Goal: Task Accomplishment & Management: Use online tool/utility

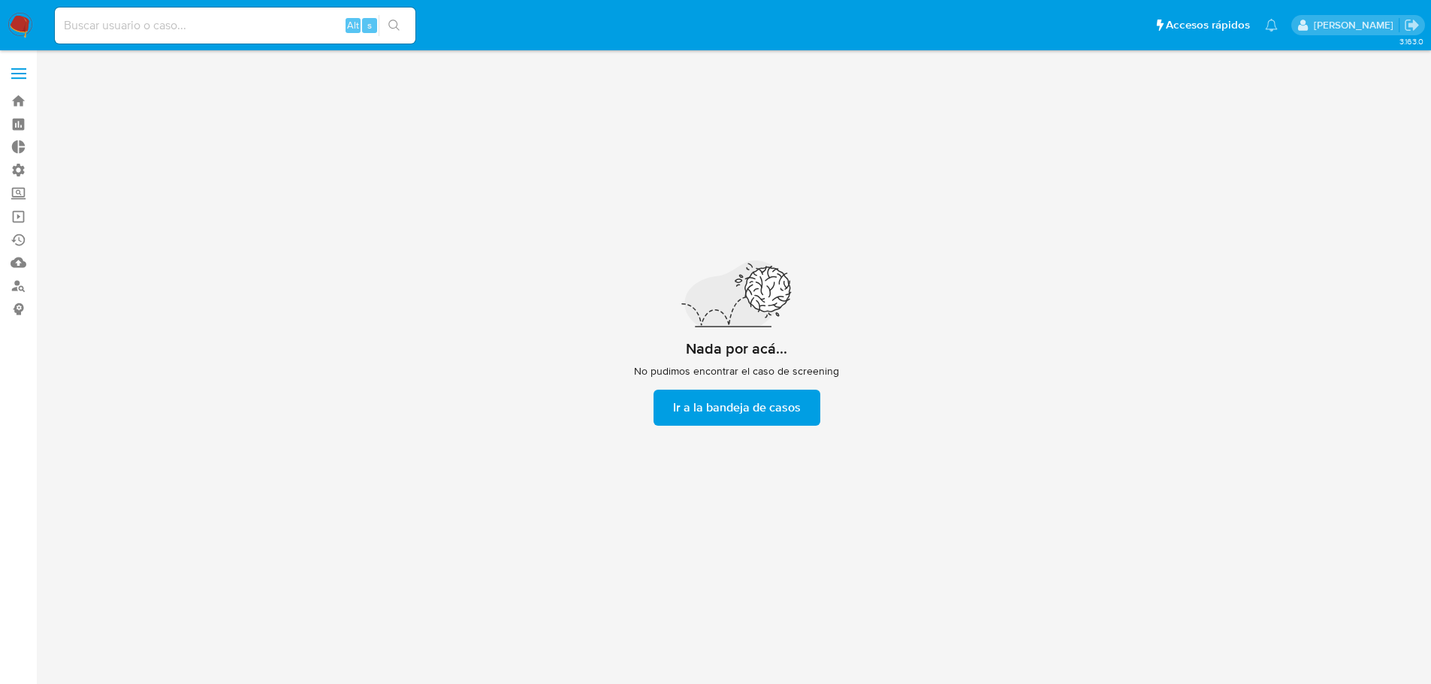
scroll to position [54, 0]
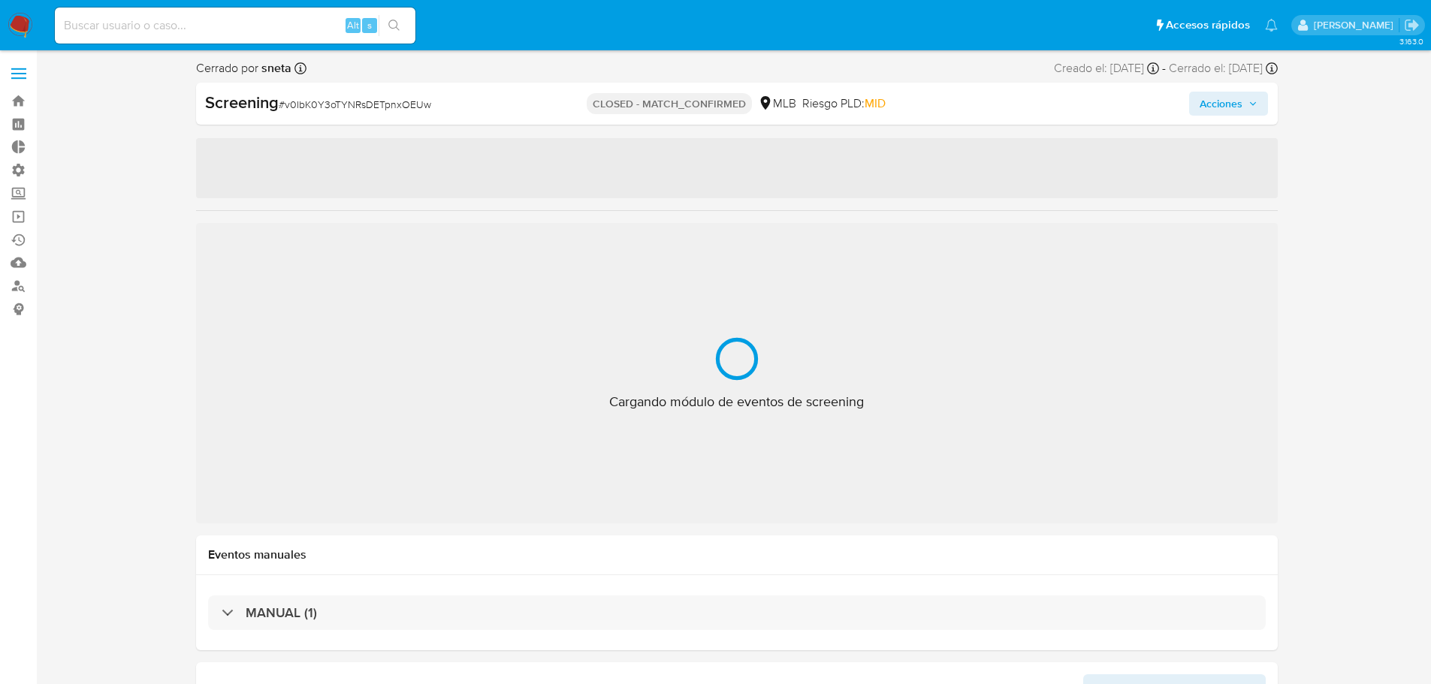
select select "10"
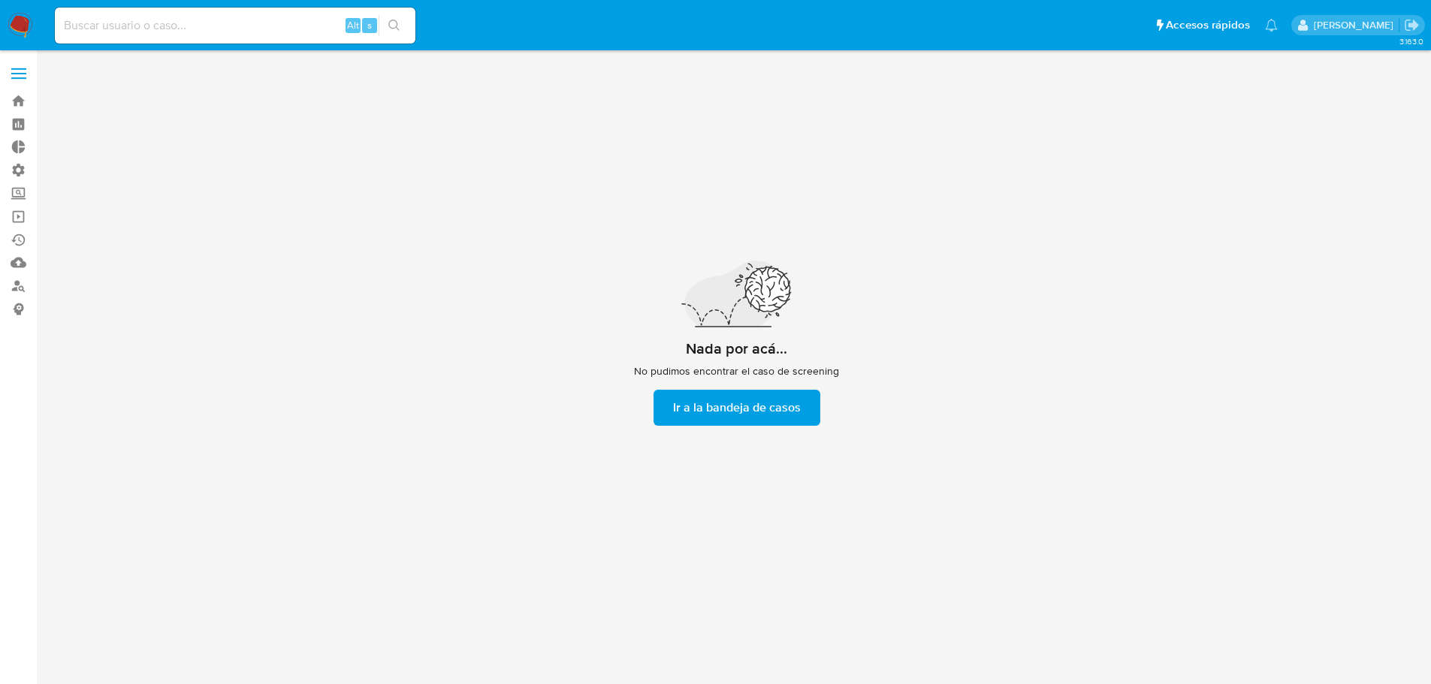
scroll to position [54, 0]
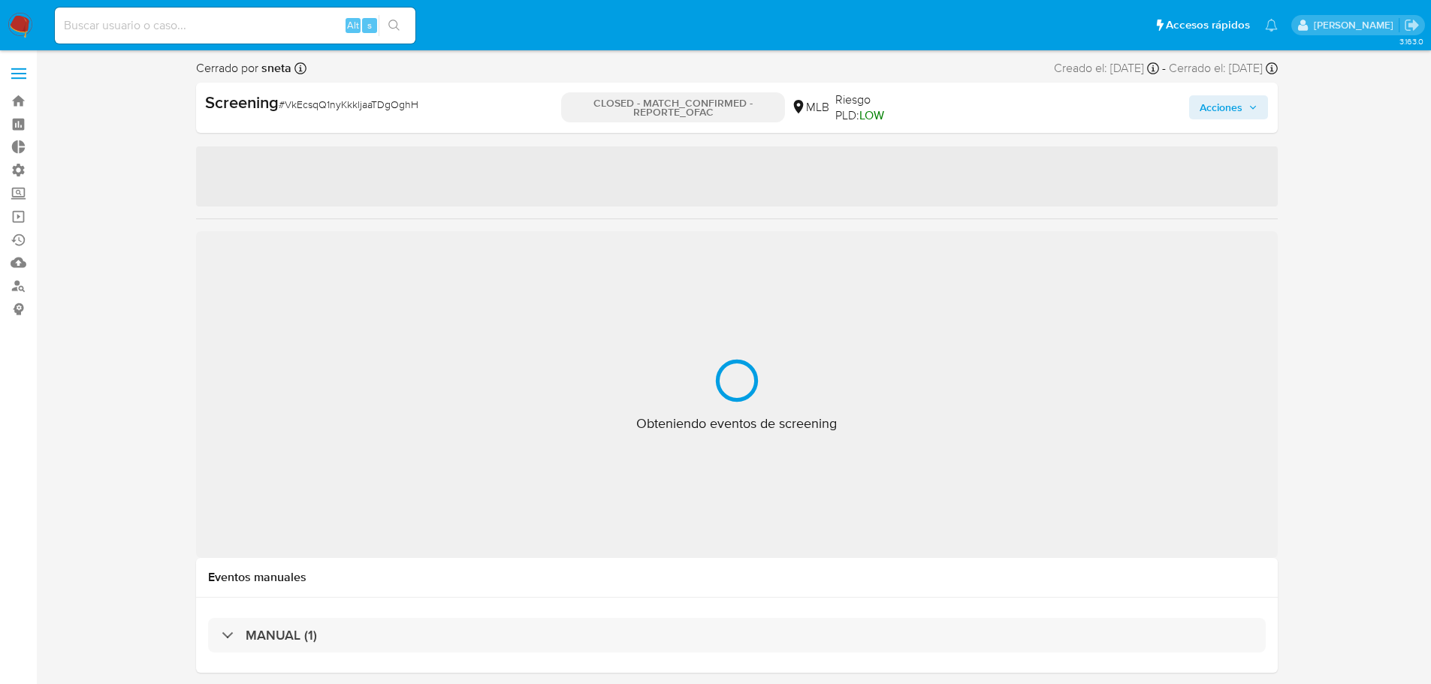
select select "10"
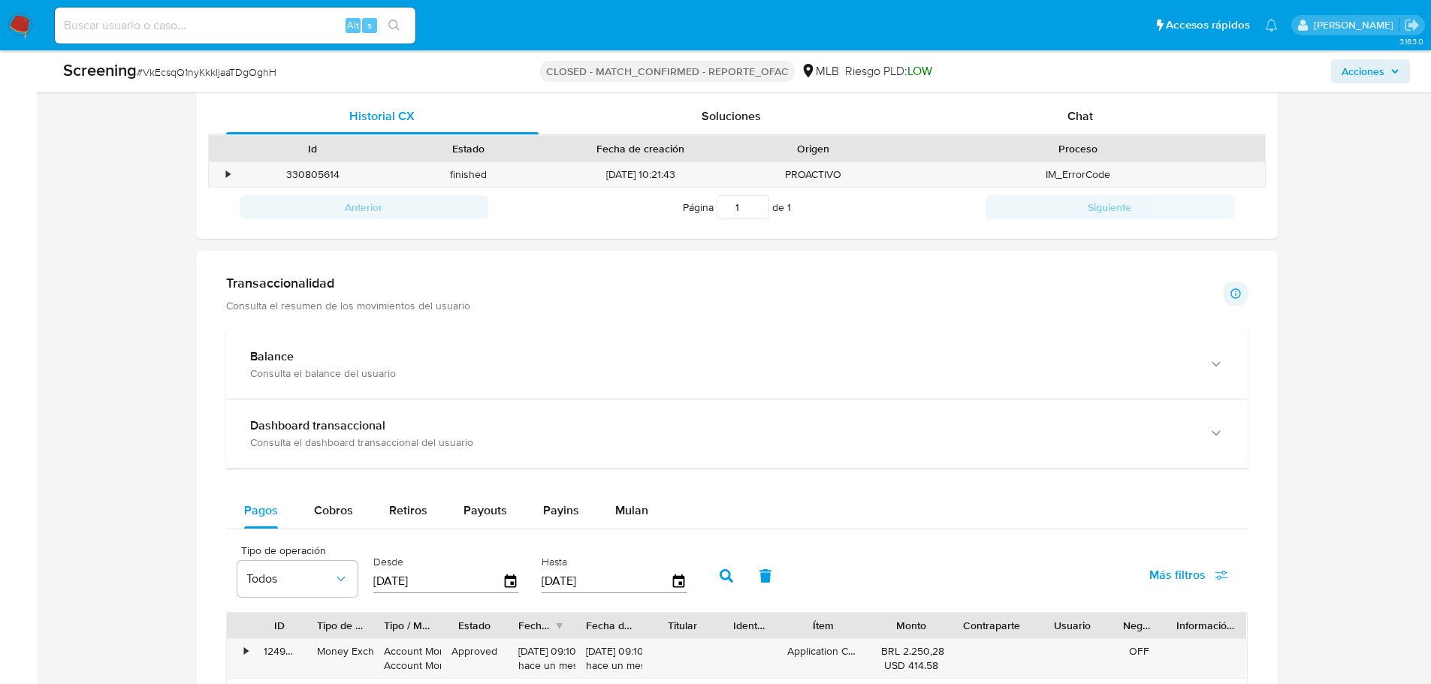
scroll to position [1202, 0]
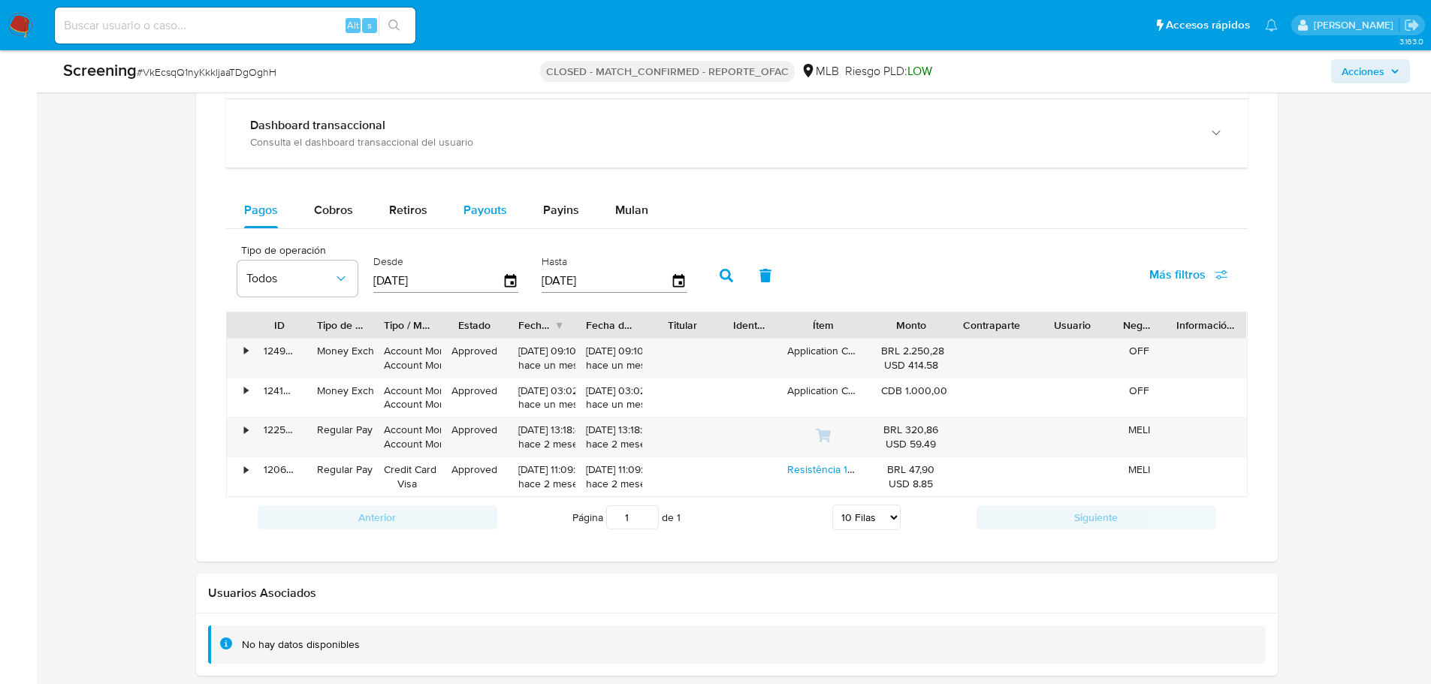
click at [485, 207] on span "Payouts" at bounding box center [486, 209] width 44 height 17
select select "10"
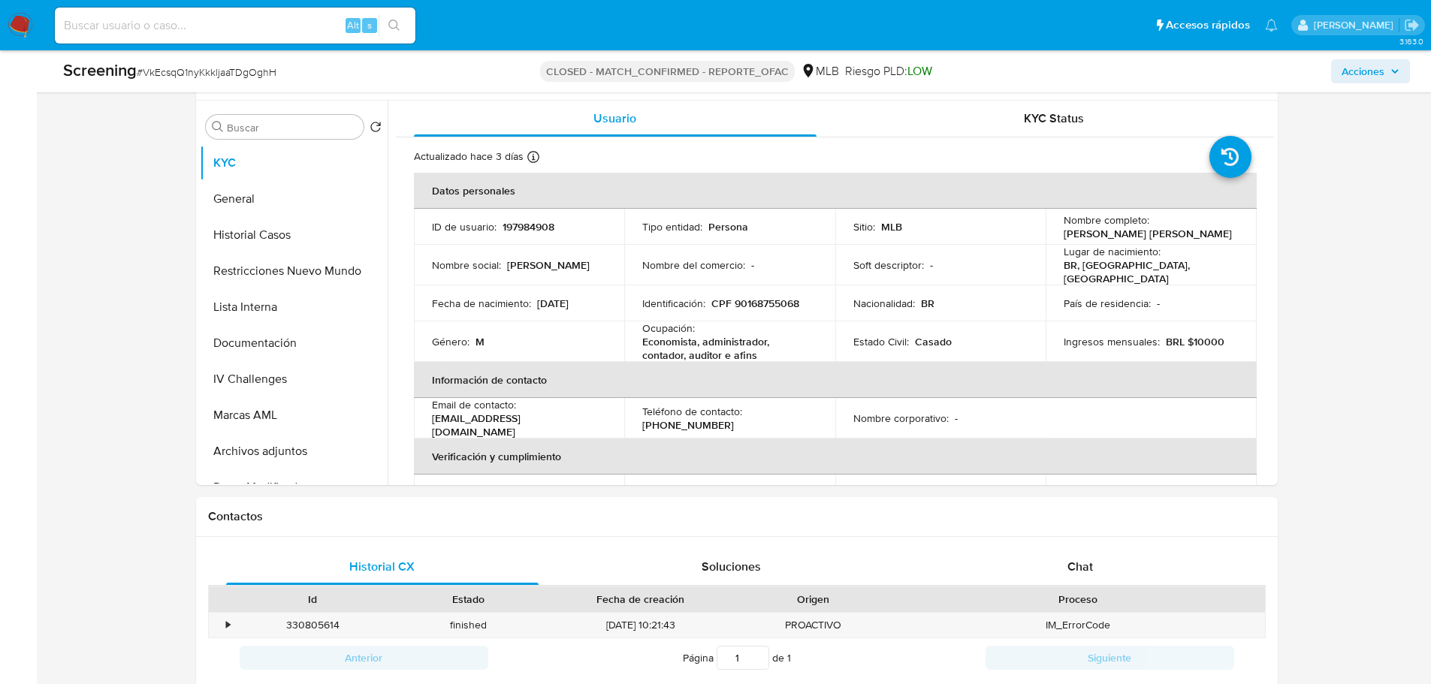
scroll to position [0, 0]
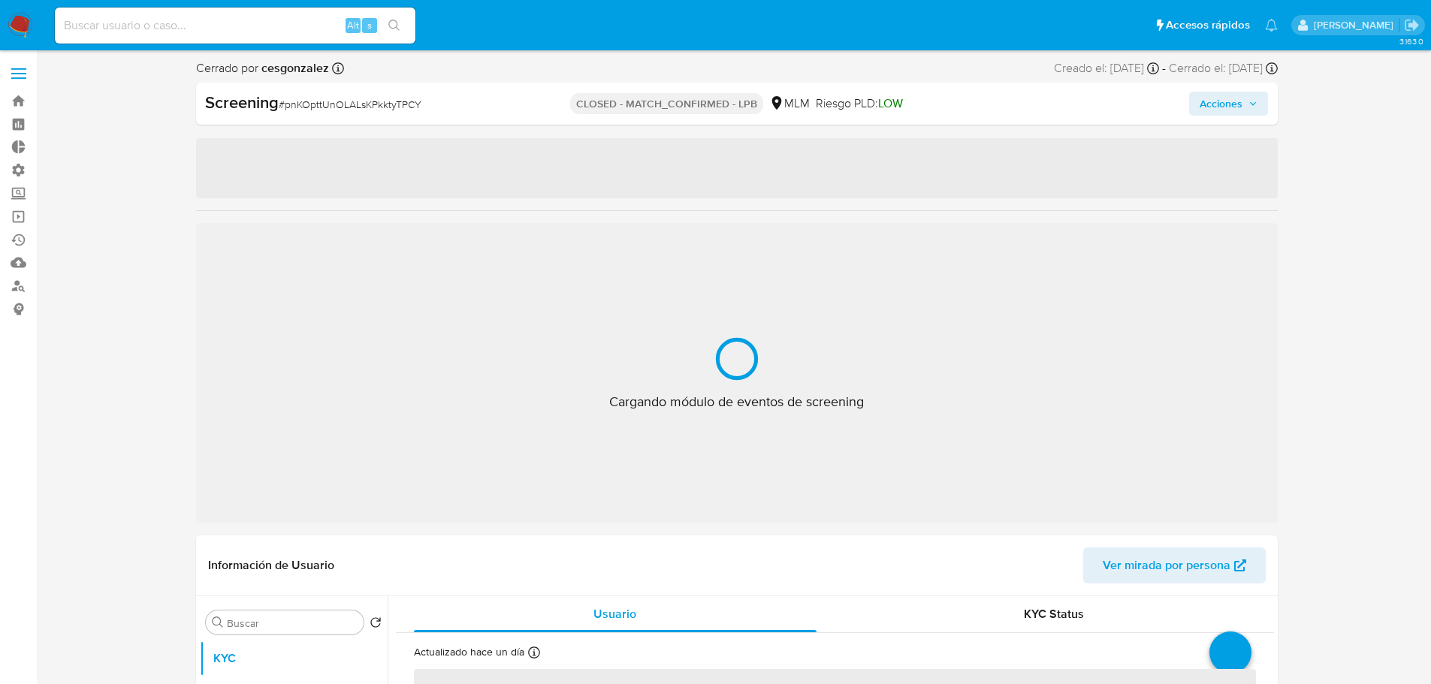
select select "10"
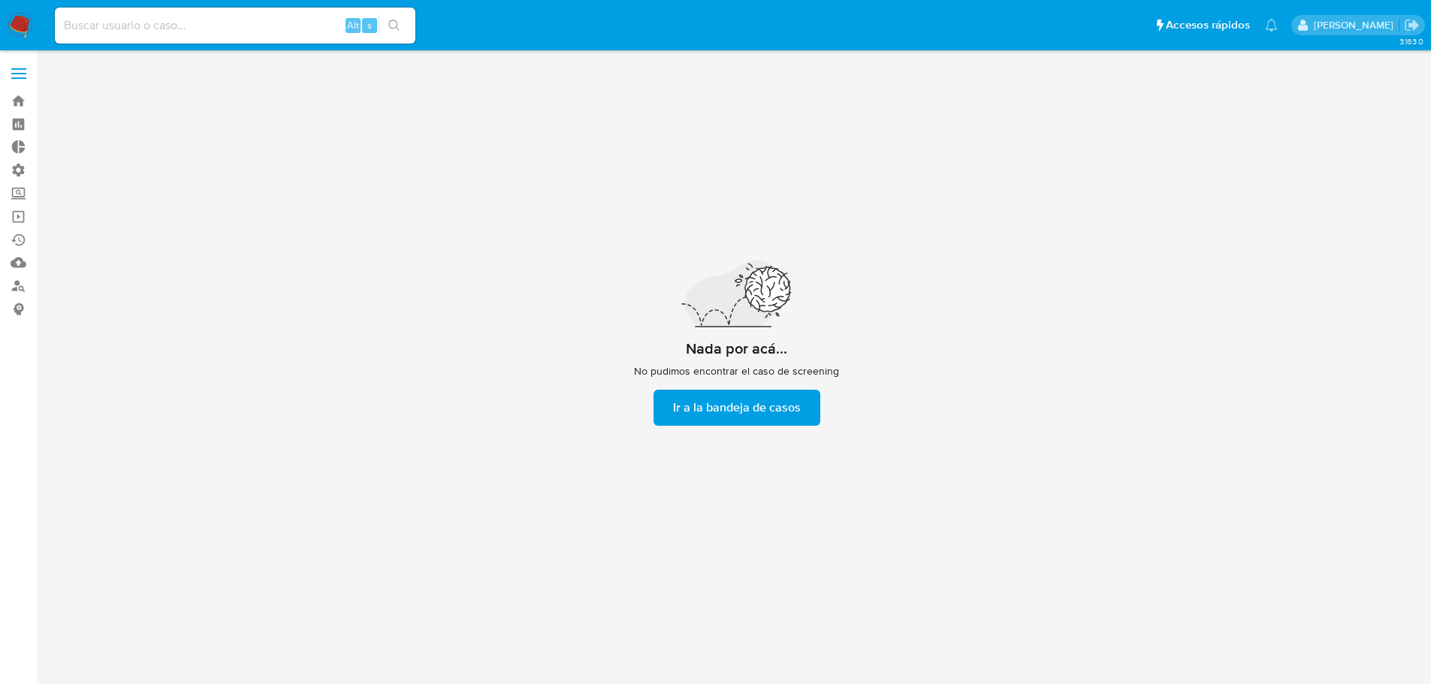
scroll to position [54, 0]
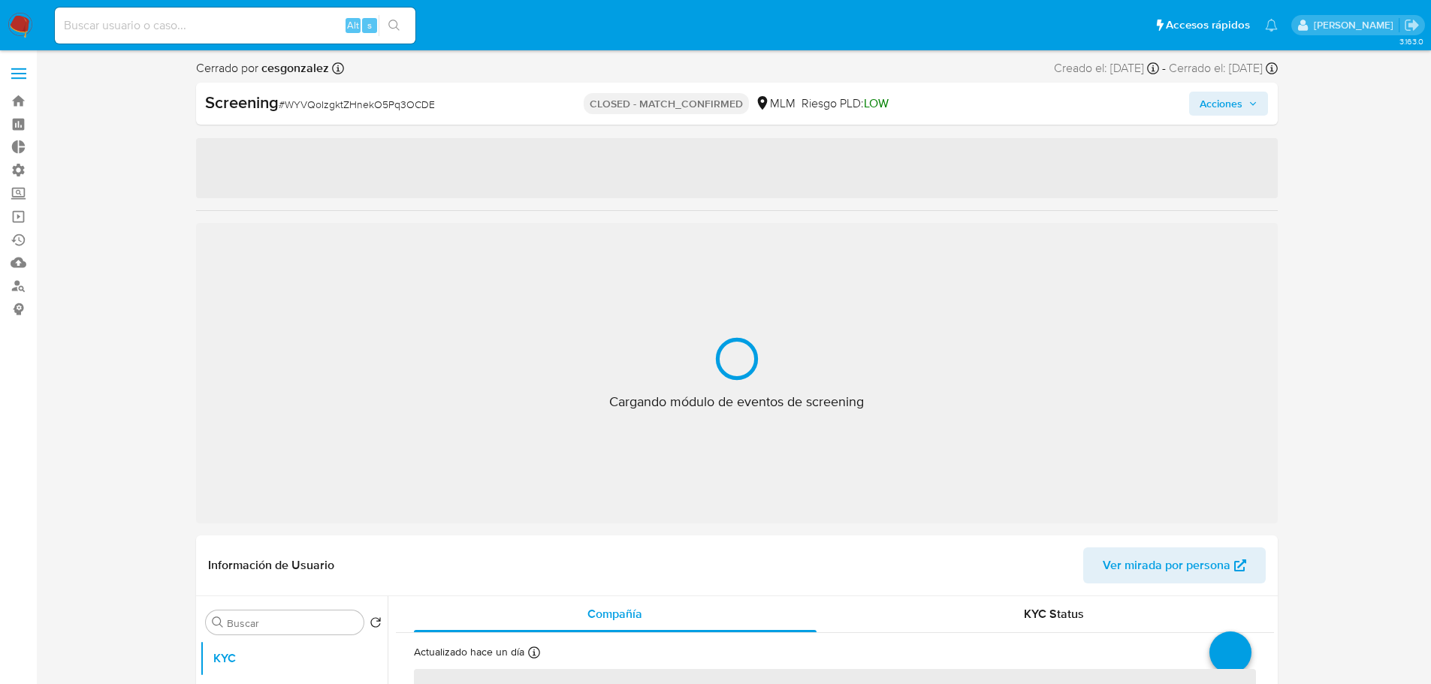
select select "10"
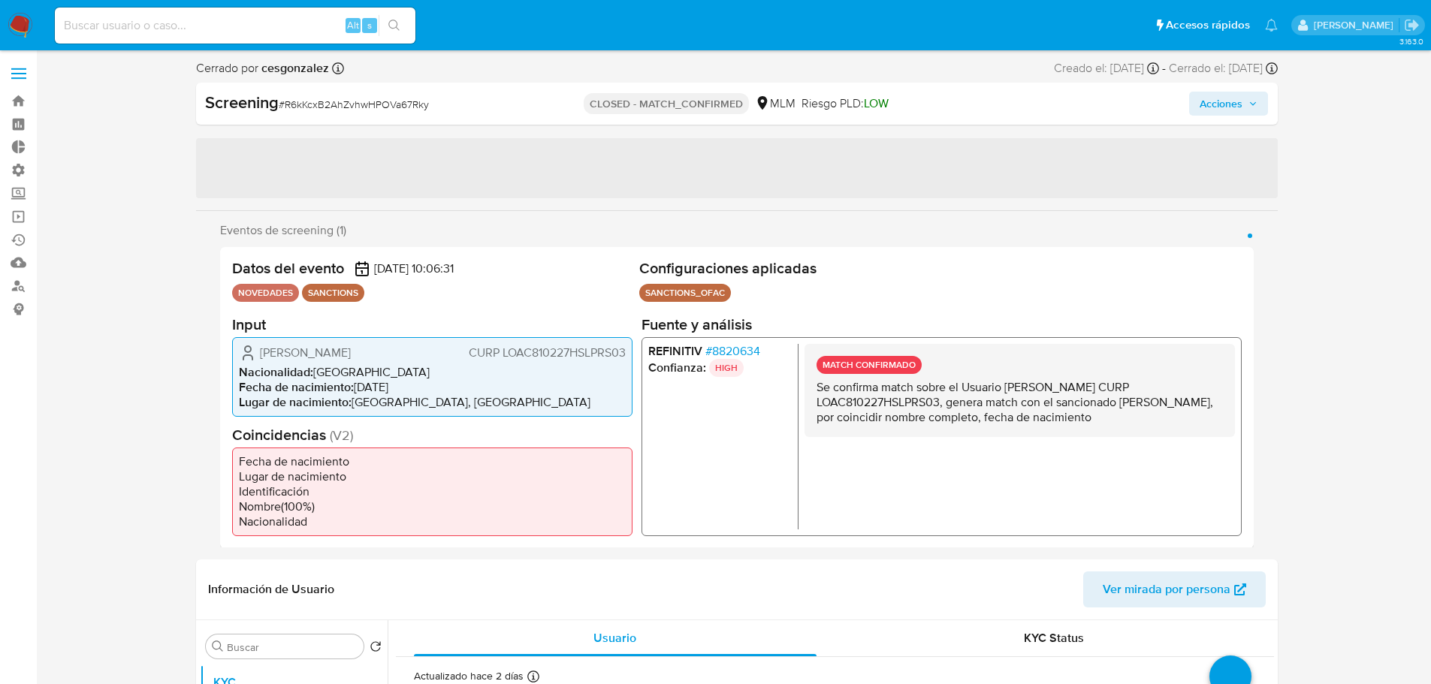
select select "10"
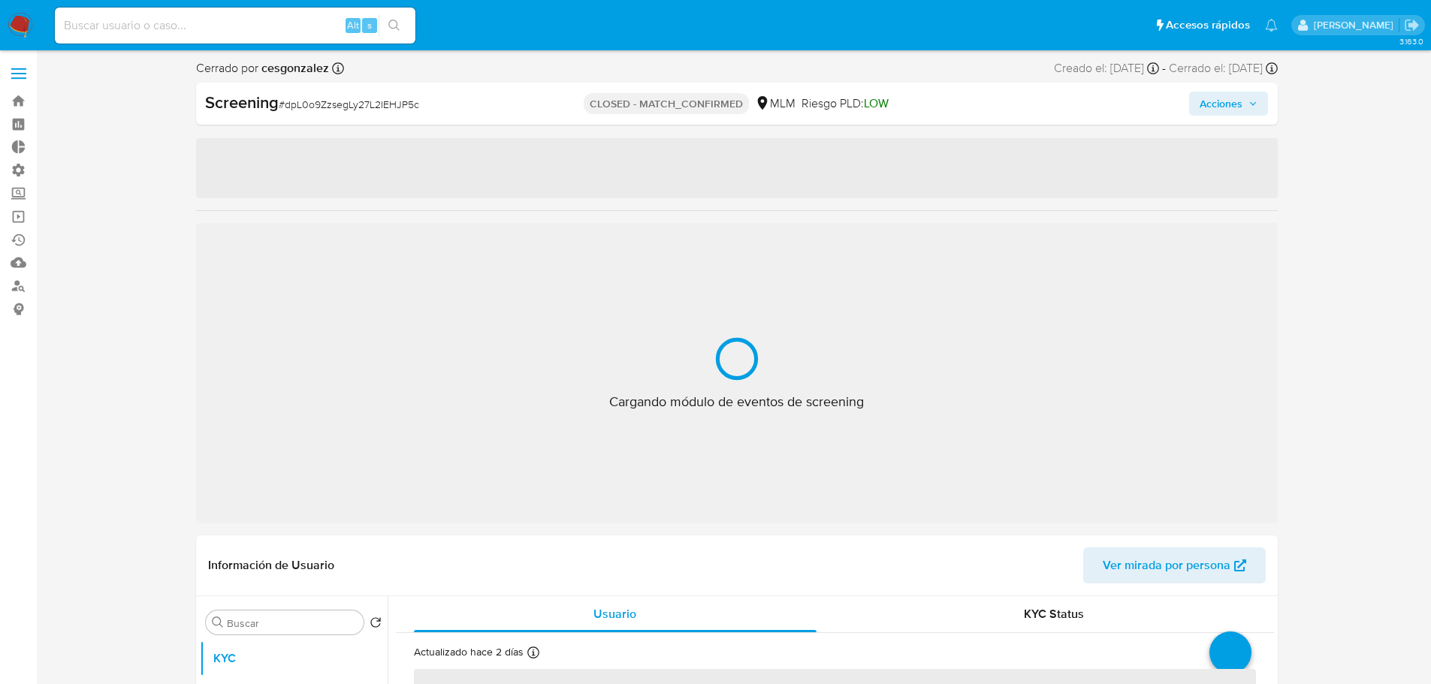
select select "10"
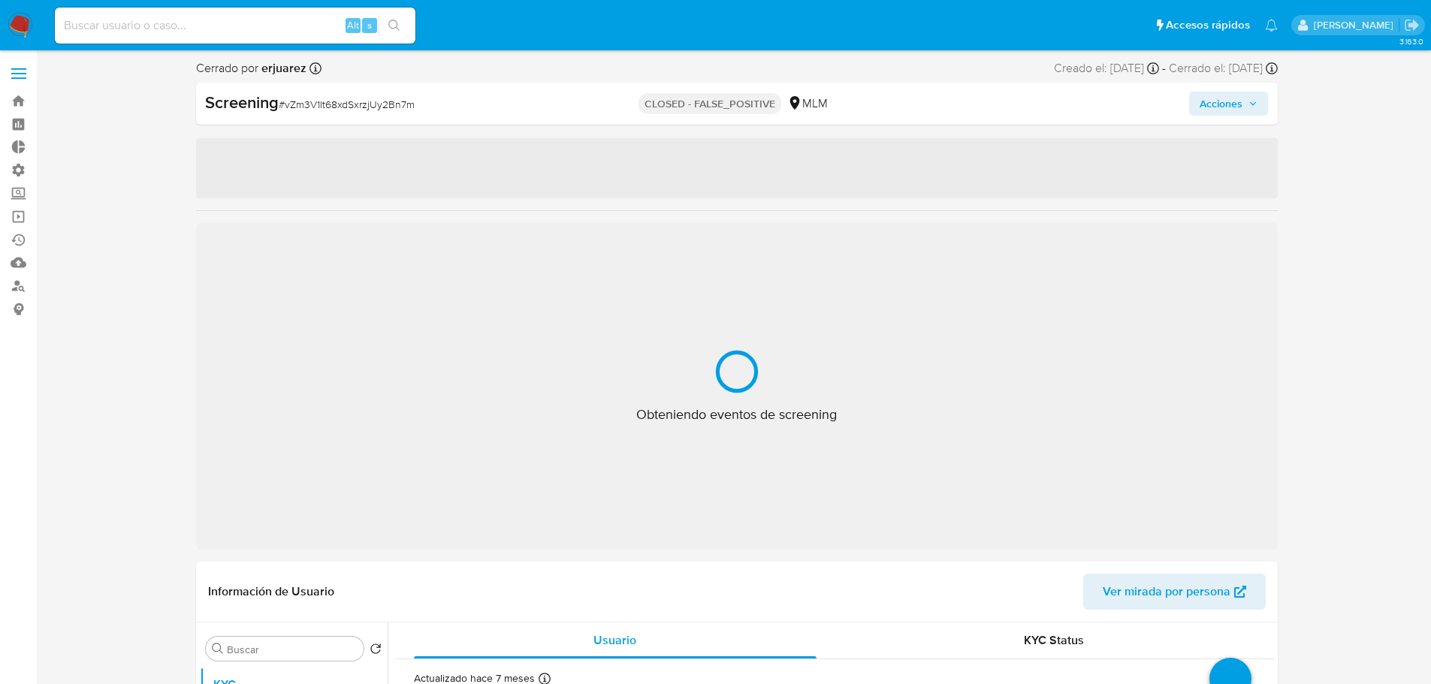
select select "10"
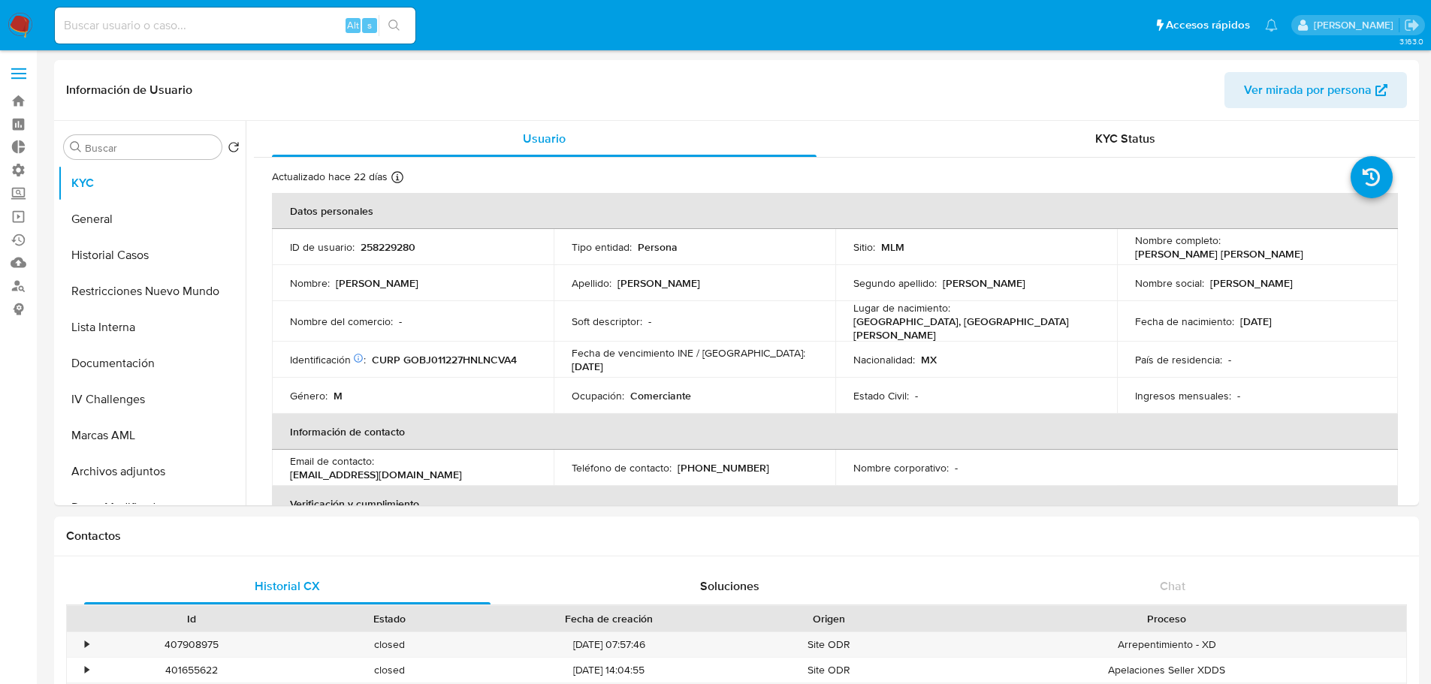
select select "10"
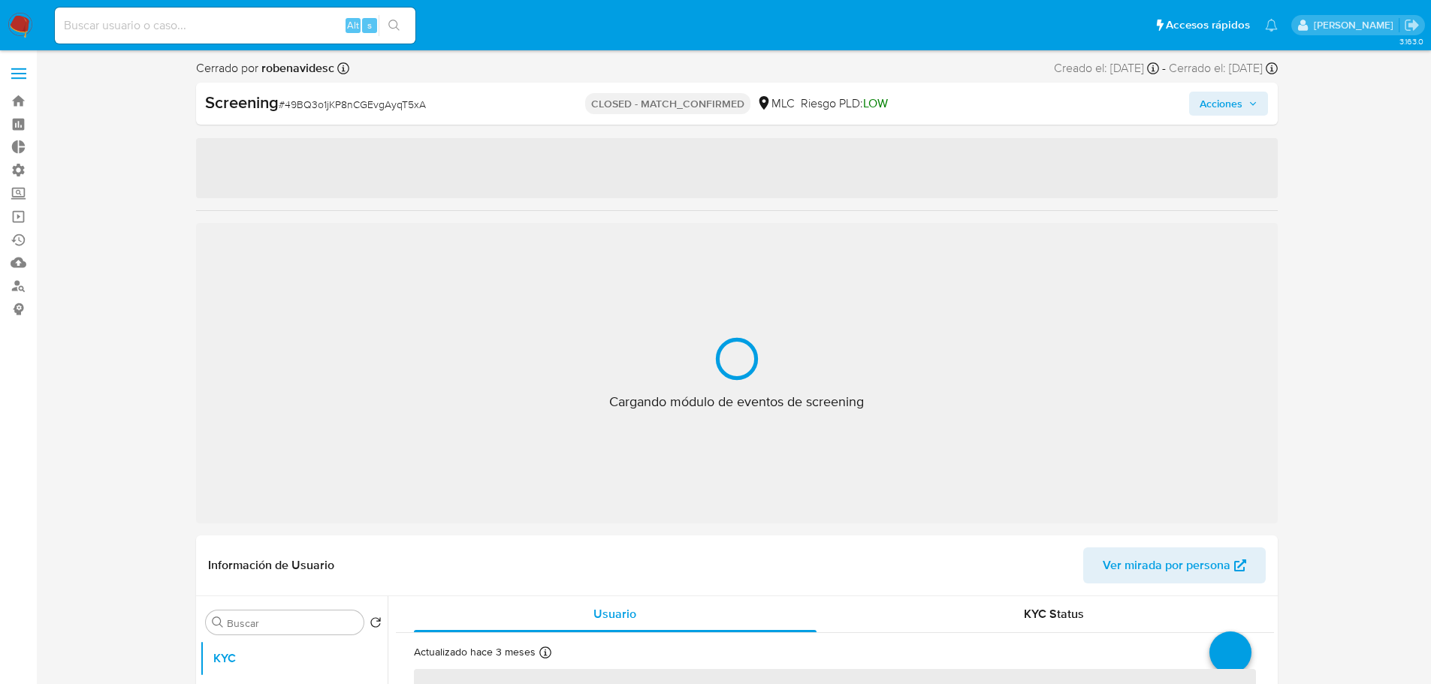
select select "10"
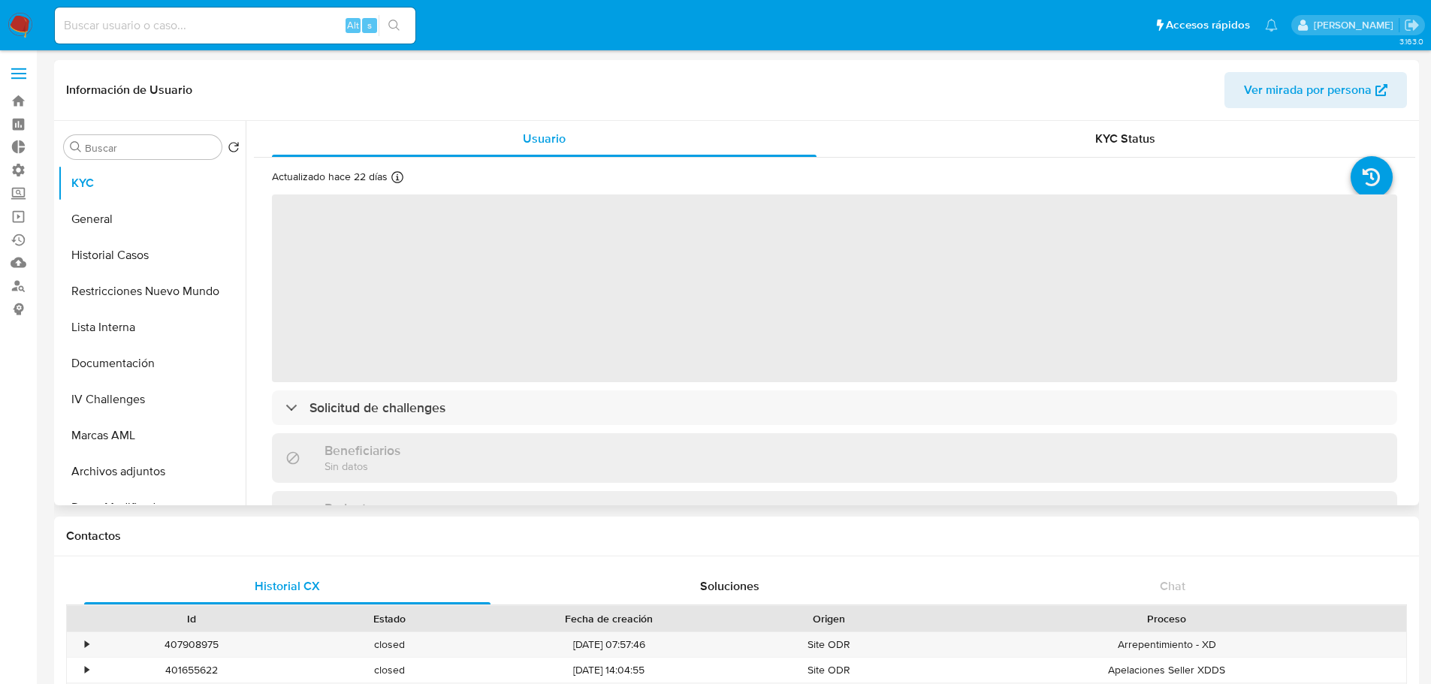
select select "10"
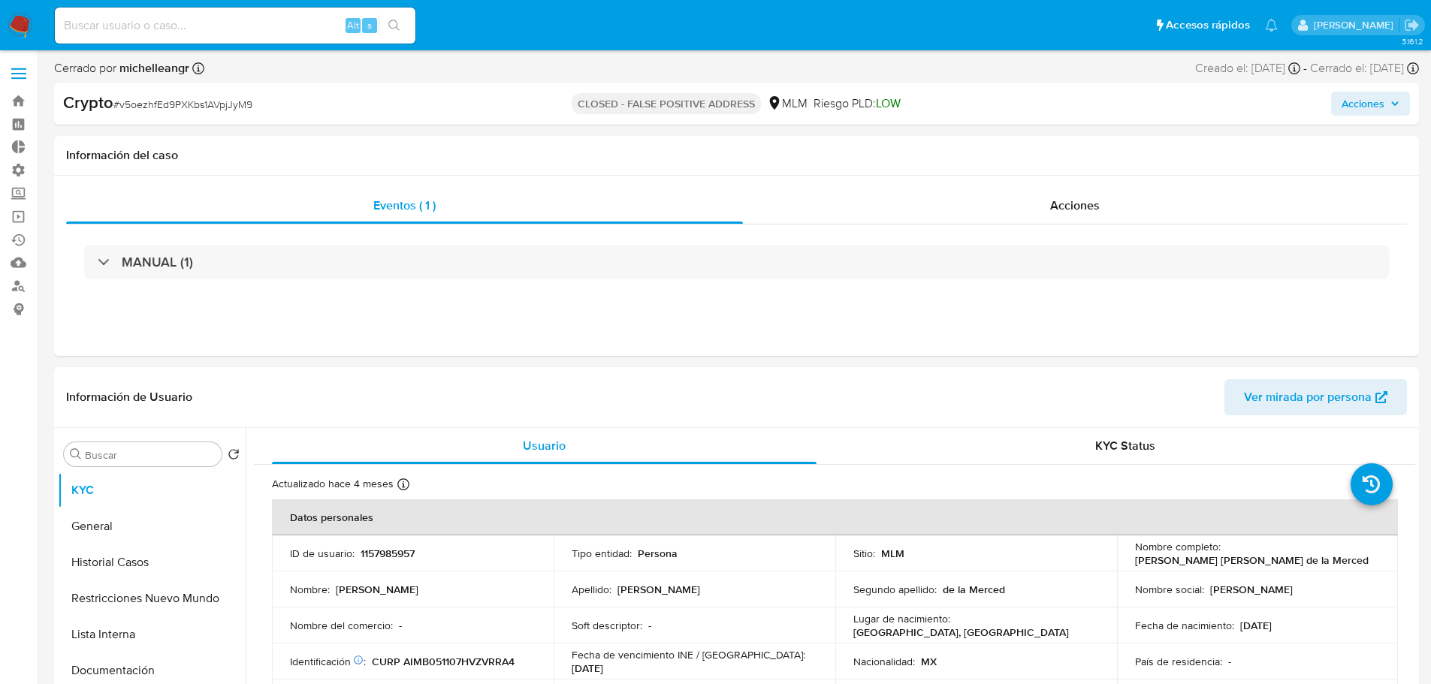
select select "10"
